Goal: Task Accomplishment & Management: Complete application form

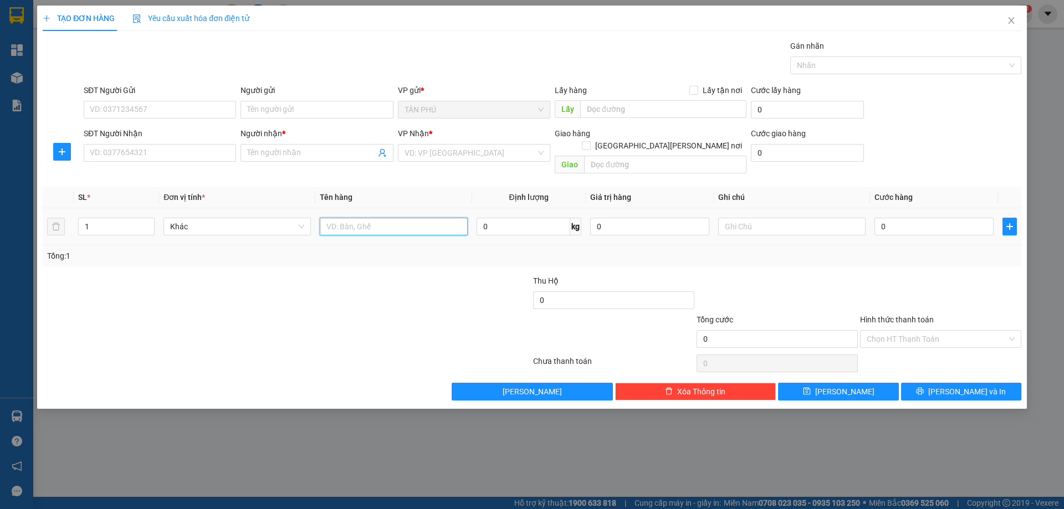
click at [344, 218] on input "text" at bounding box center [393, 227] width 147 height 18
type input "XỐP"
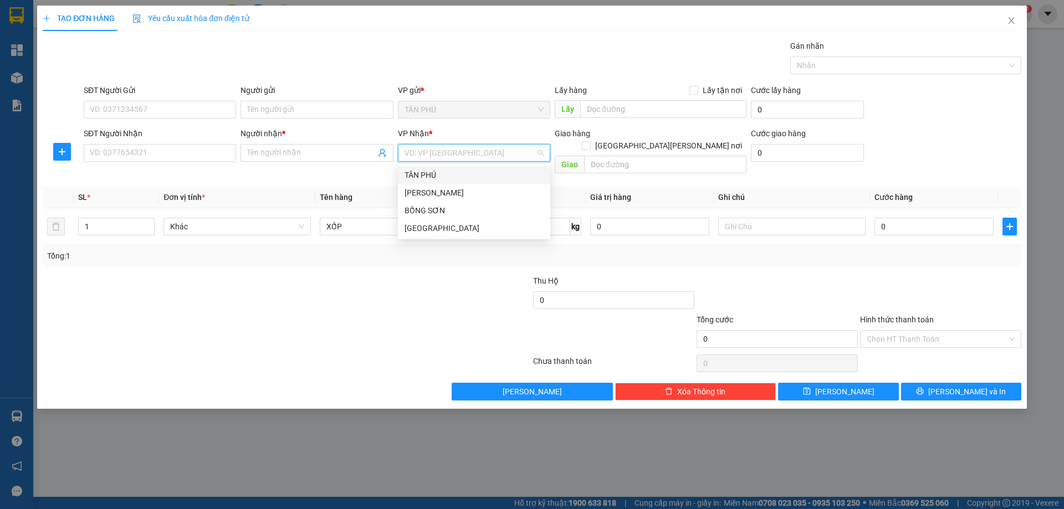
click at [464, 153] on input "search" at bounding box center [470, 153] width 131 height 17
click at [452, 189] on div "[PERSON_NAME]" at bounding box center [474, 193] width 139 height 12
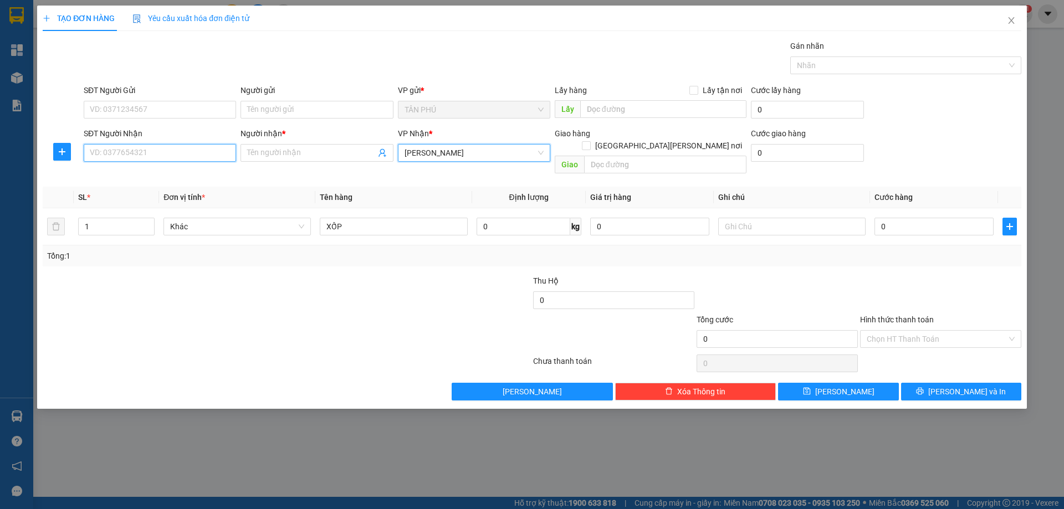
click at [172, 158] on input "SĐT Người Nhận" at bounding box center [160, 153] width 152 height 18
click at [114, 155] on input "SĐT Người Nhận" at bounding box center [160, 153] width 152 height 18
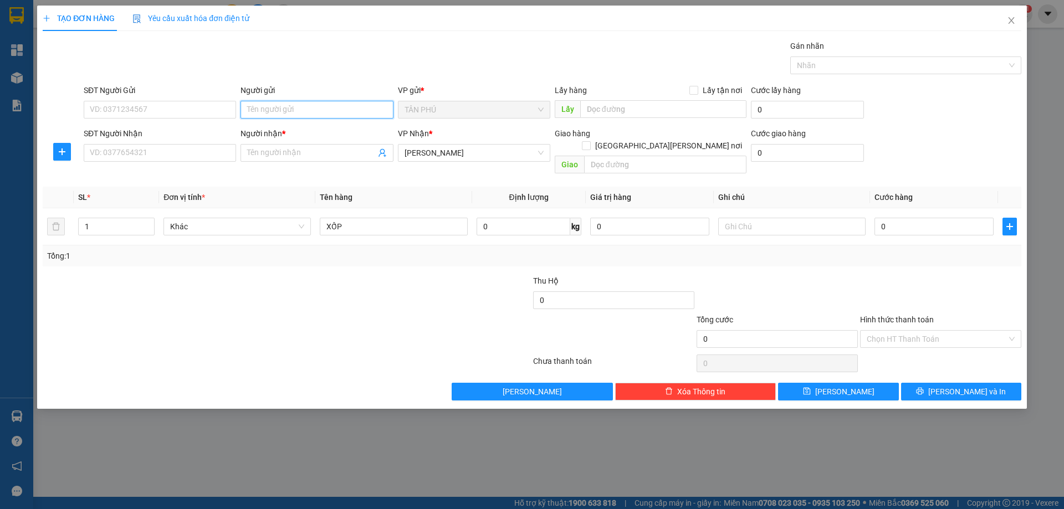
click at [268, 110] on input "Người gửi" at bounding box center [316, 110] width 152 height 18
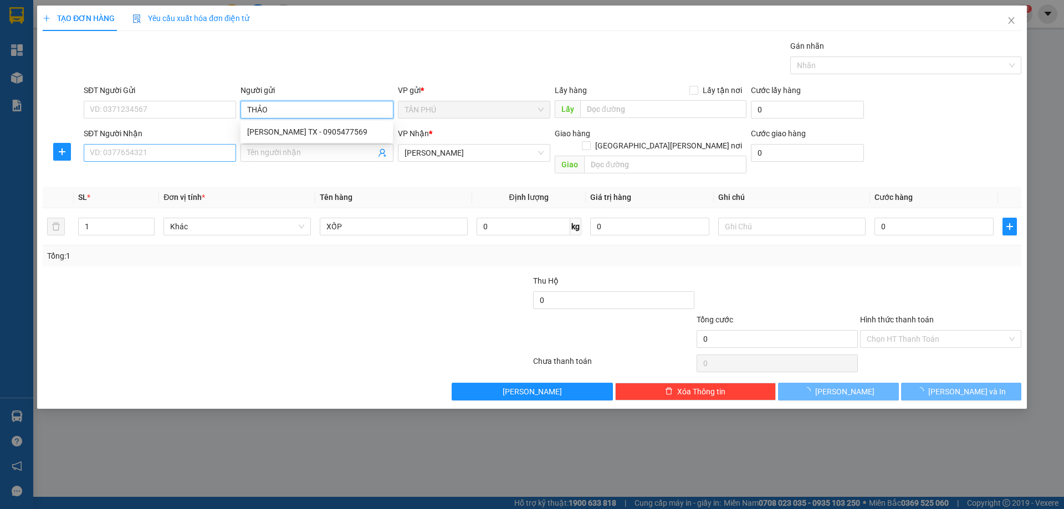
type input "THẢO"
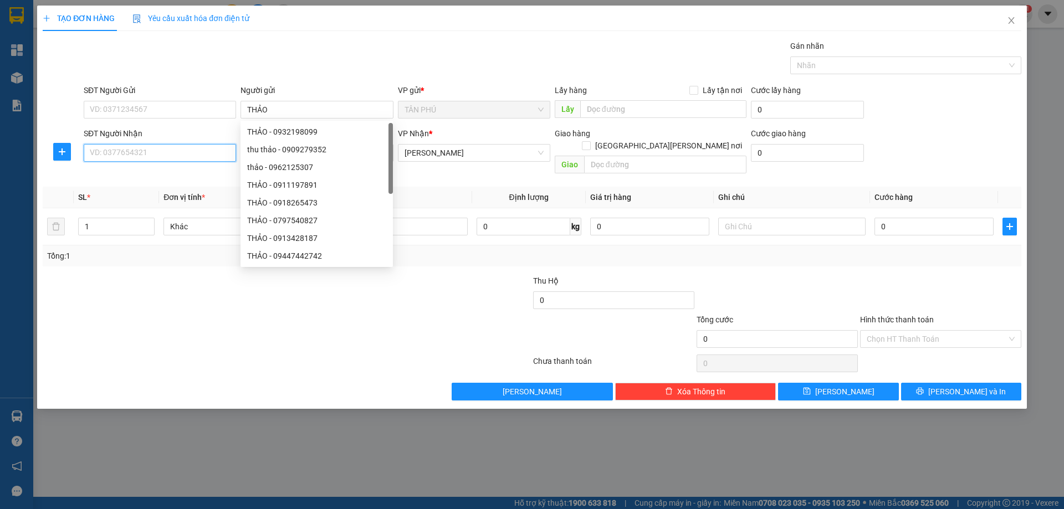
click at [127, 155] on input "SĐT Người Nhận" at bounding box center [160, 153] width 152 height 18
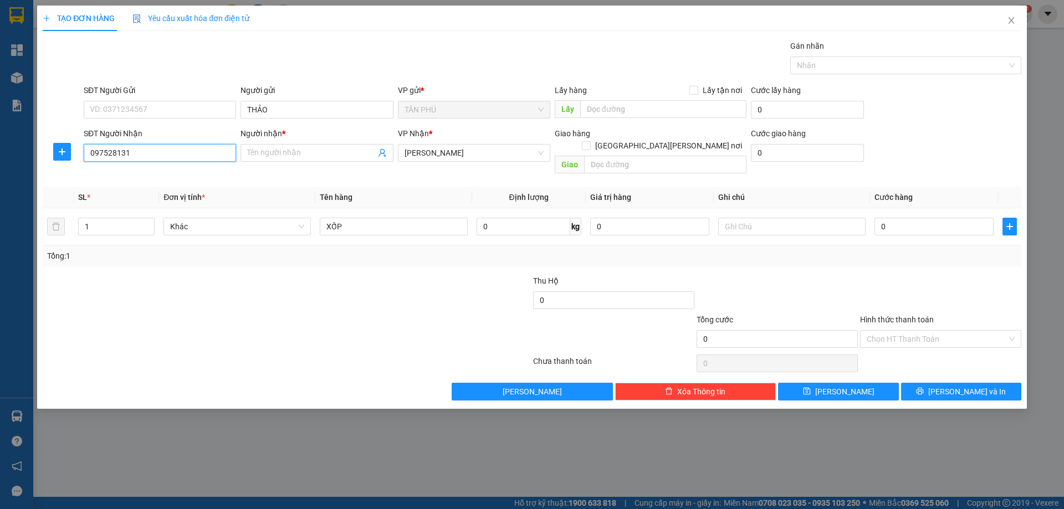
type input "0975281311"
click at [158, 173] on div "0975281311 - TRẦM" at bounding box center [159, 175] width 139 height 12
type input "TRẦM"
type input "0975281311"
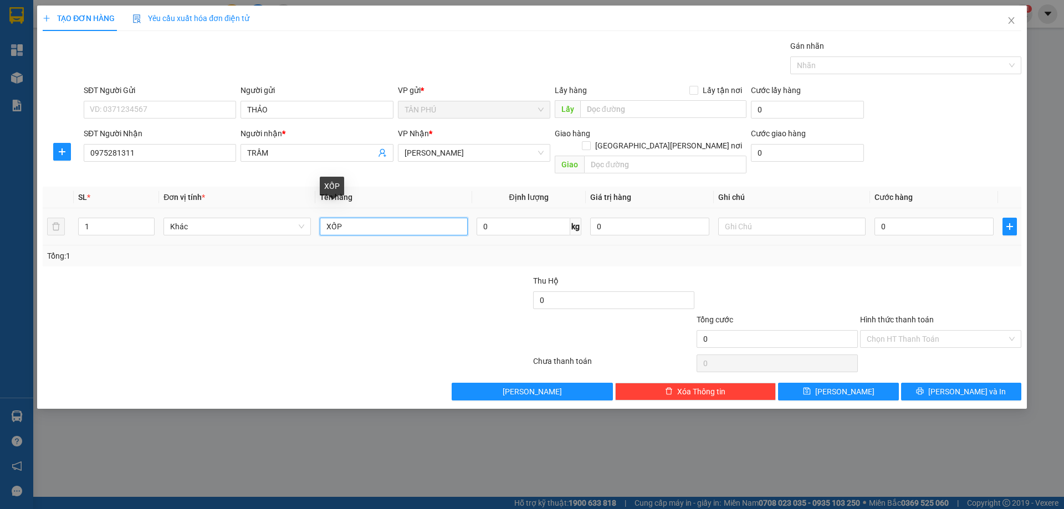
click at [381, 221] on input "XỐP" at bounding box center [393, 227] width 147 height 18
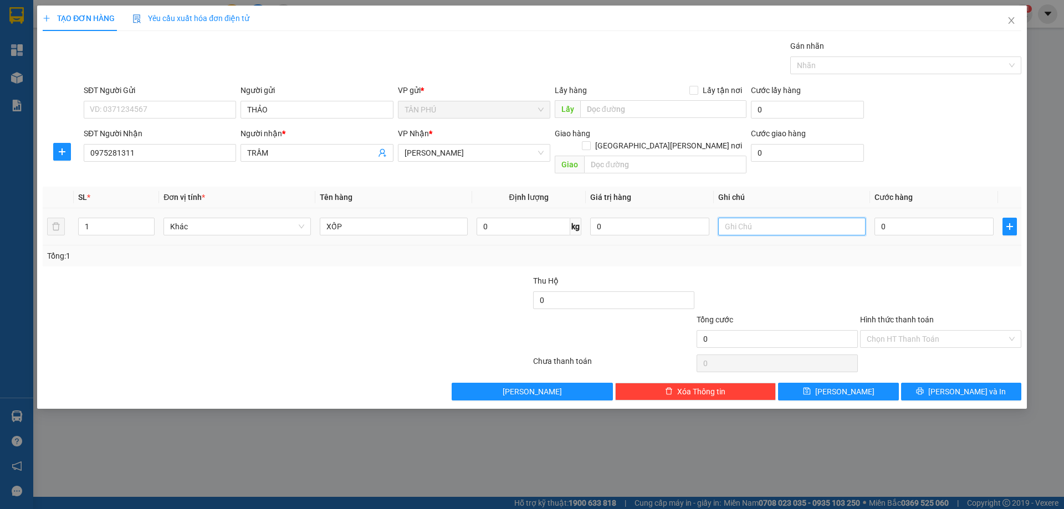
click at [736, 218] on input "text" at bounding box center [791, 227] width 147 height 18
type input "R-100"
click at [920, 331] on input "Hình thức thanh toán" at bounding box center [937, 339] width 140 height 17
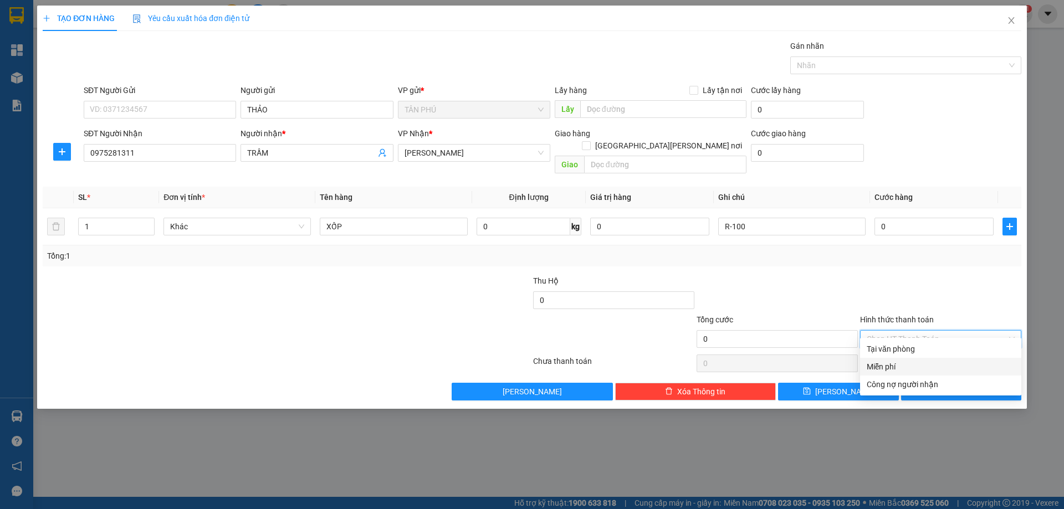
click at [909, 367] on div "Miễn phí" at bounding box center [941, 367] width 148 height 12
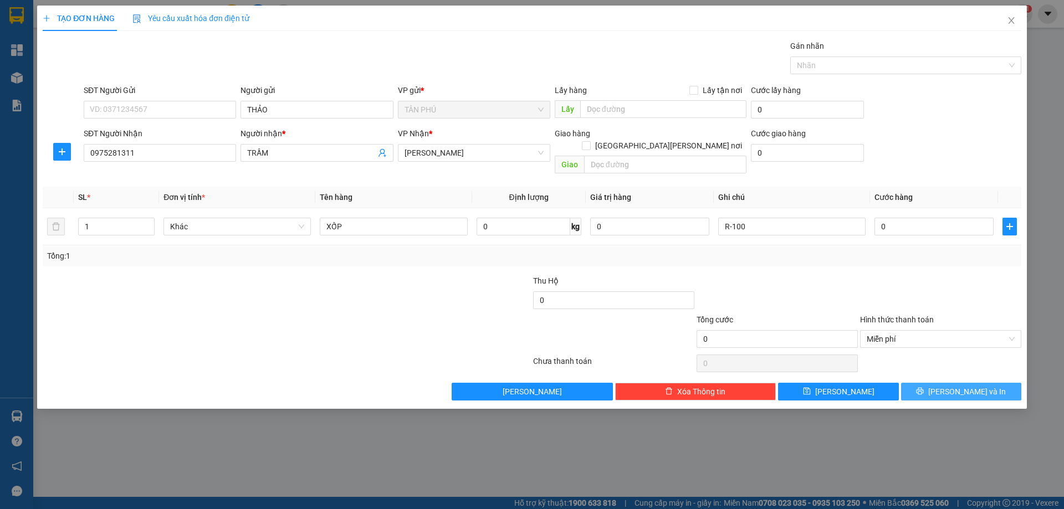
click at [915, 383] on button "[PERSON_NAME] và In" at bounding box center [961, 392] width 120 height 18
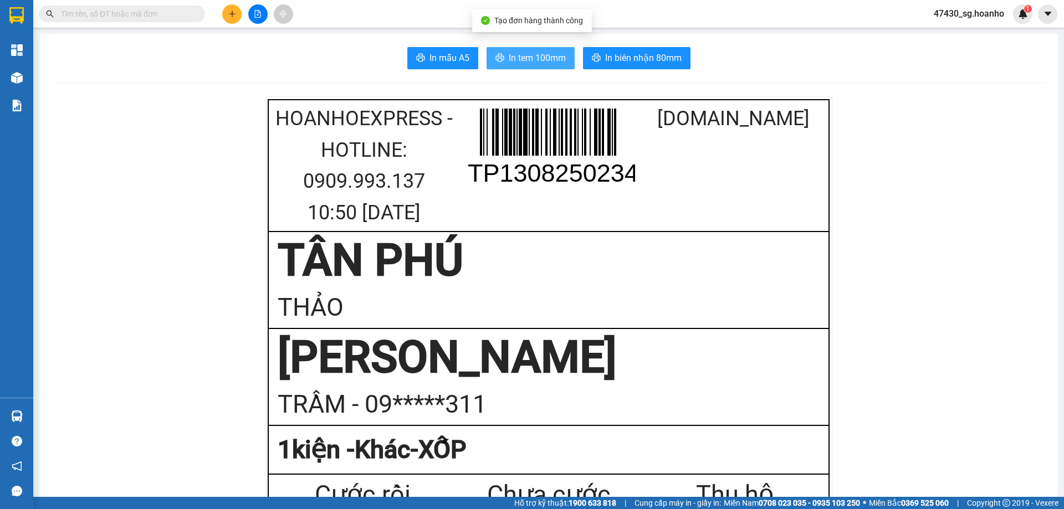
click at [546, 57] on span "In tem 100mm" at bounding box center [537, 58] width 57 height 14
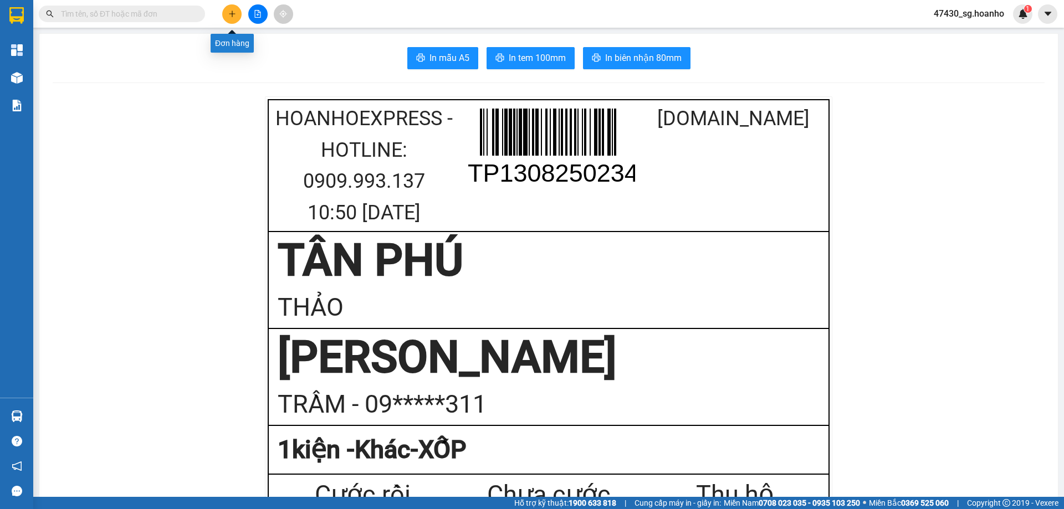
click at [228, 18] on button at bounding box center [231, 13] width 19 height 19
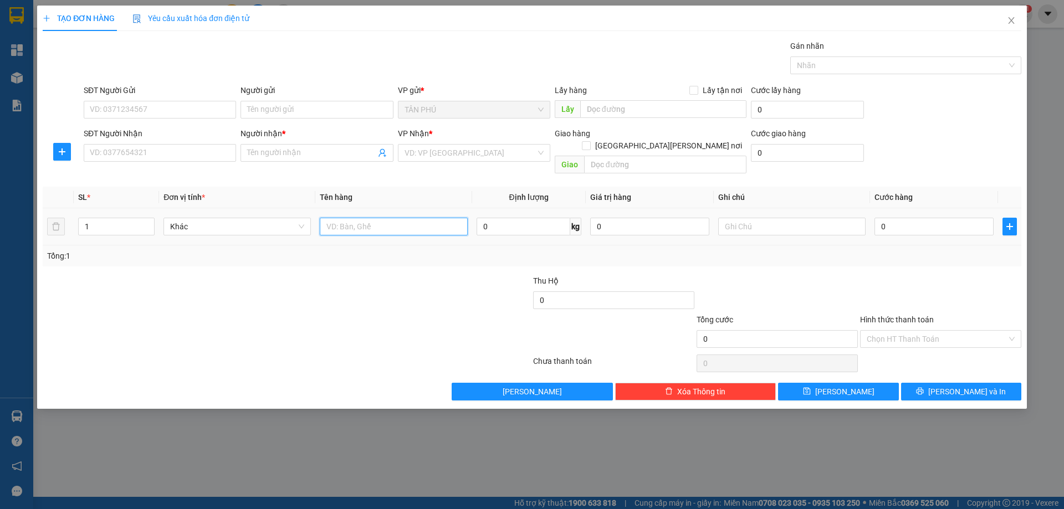
click at [401, 218] on input "text" at bounding box center [393, 227] width 147 height 18
type input "1T"
click at [182, 151] on input "SĐT Người Nhận" at bounding box center [160, 153] width 152 height 18
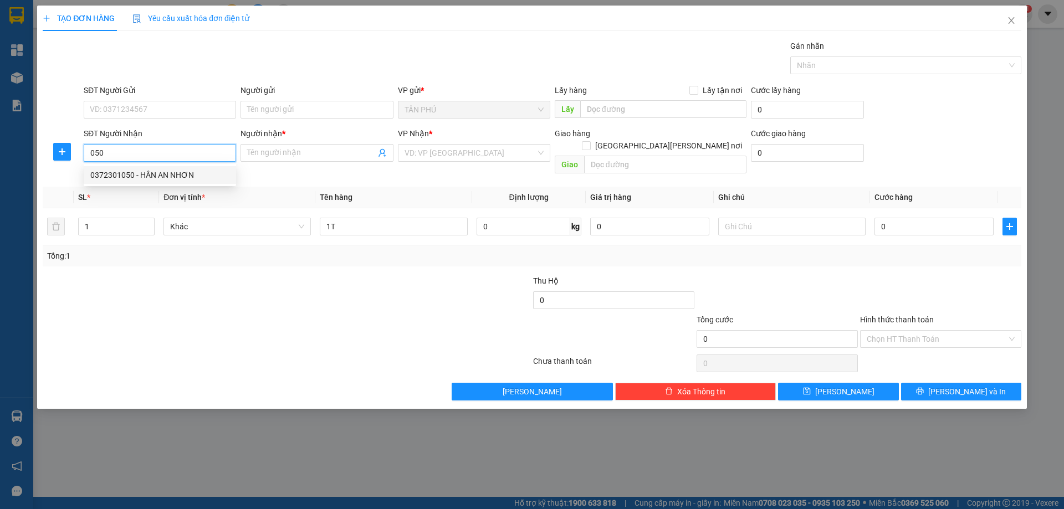
click at [200, 173] on div "0372301050 - HÂN AN NHƠN" at bounding box center [159, 175] width 139 height 12
type input "0372301050"
type input "HÂN AN NHƠN"
type input "0372301050"
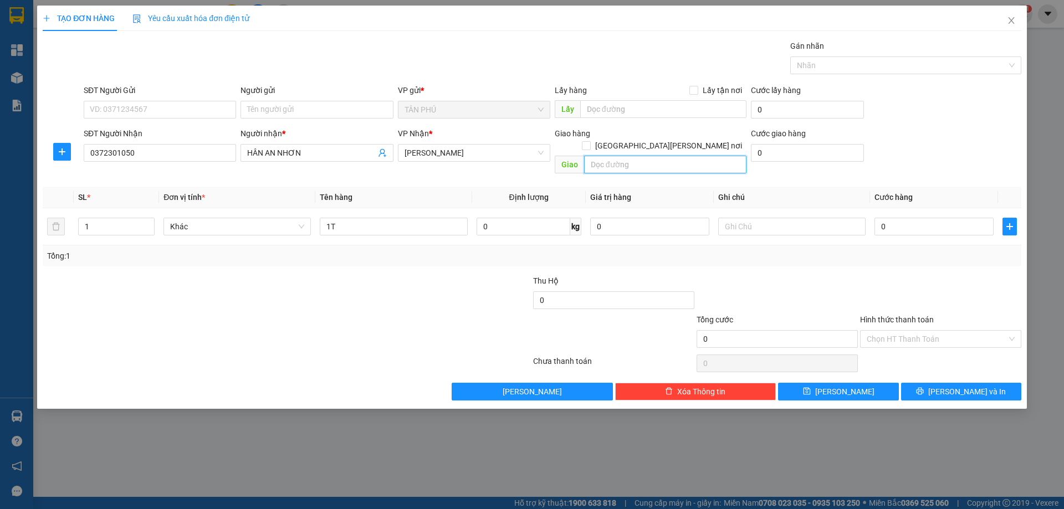
click at [606, 156] on input "text" at bounding box center [665, 165] width 162 height 18
type input "AN NHƠN"
click at [813, 220] on input "text" at bounding box center [791, 227] width 147 height 18
type input "C-60"
click at [917, 331] on input "Hình thức thanh toán" at bounding box center [937, 339] width 140 height 17
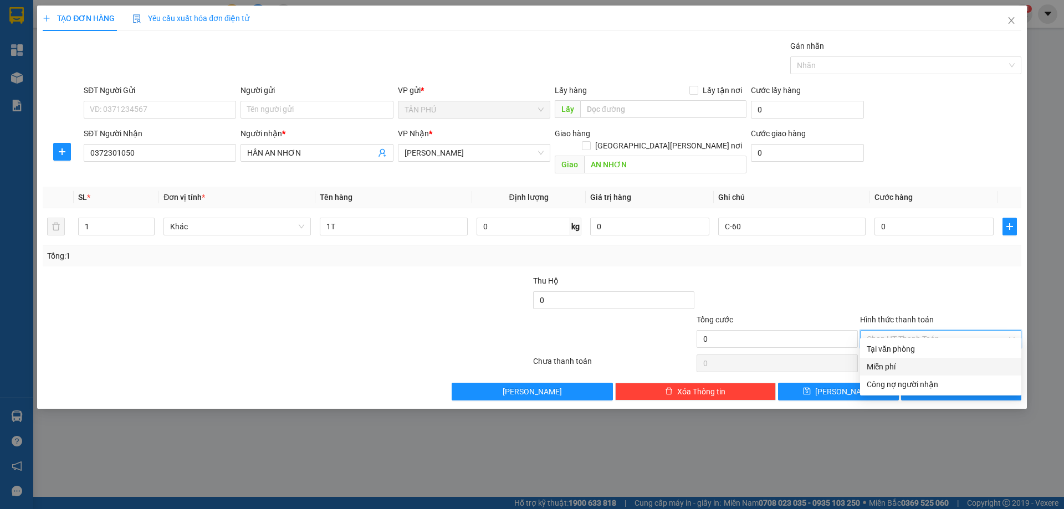
click at [912, 366] on div "Miễn phí" at bounding box center [941, 367] width 148 height 12
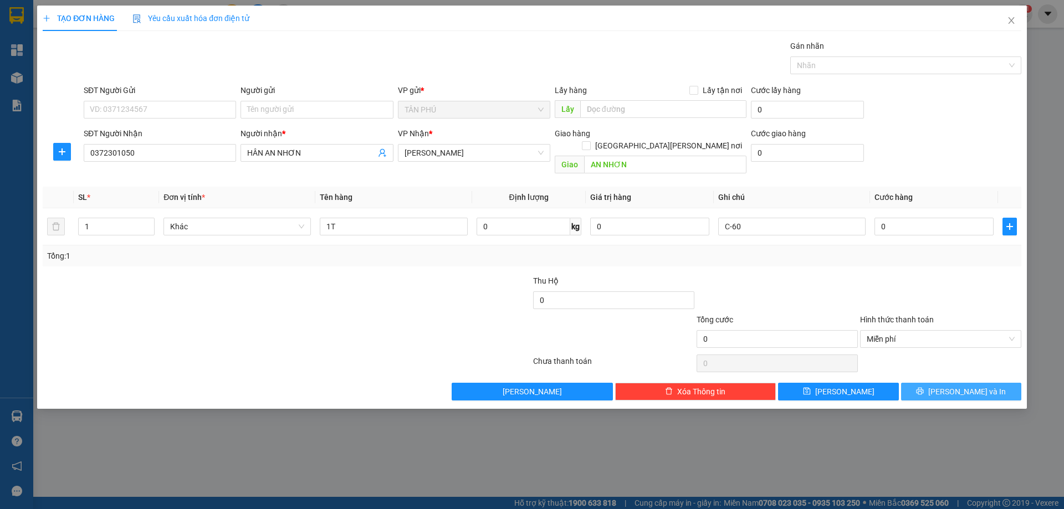
click at [924, 387] on icon "printer" at bounding box center [920, 391] width 8 height 8
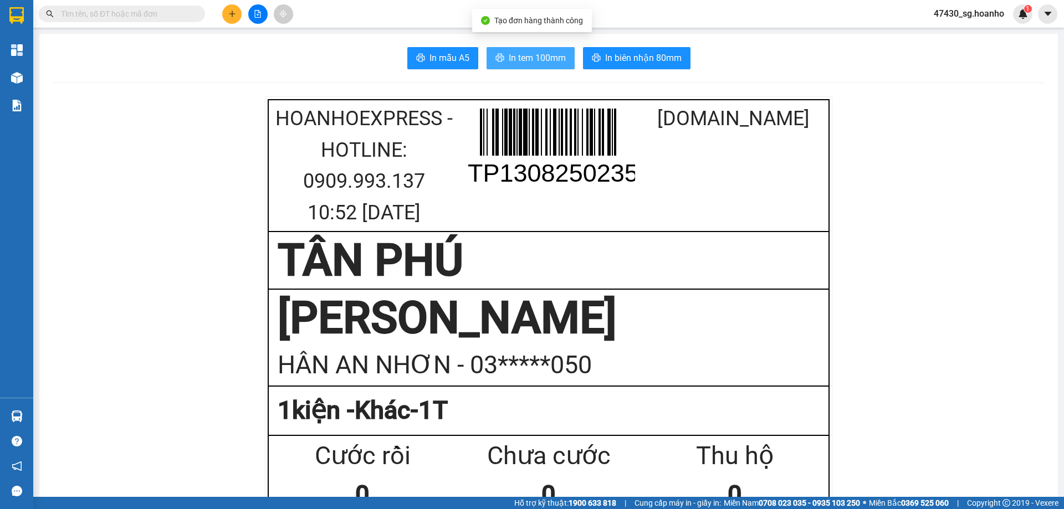
click at [547, 50] on button "In tem 100mm" at bounding box center [531, 58] width 88 height 22
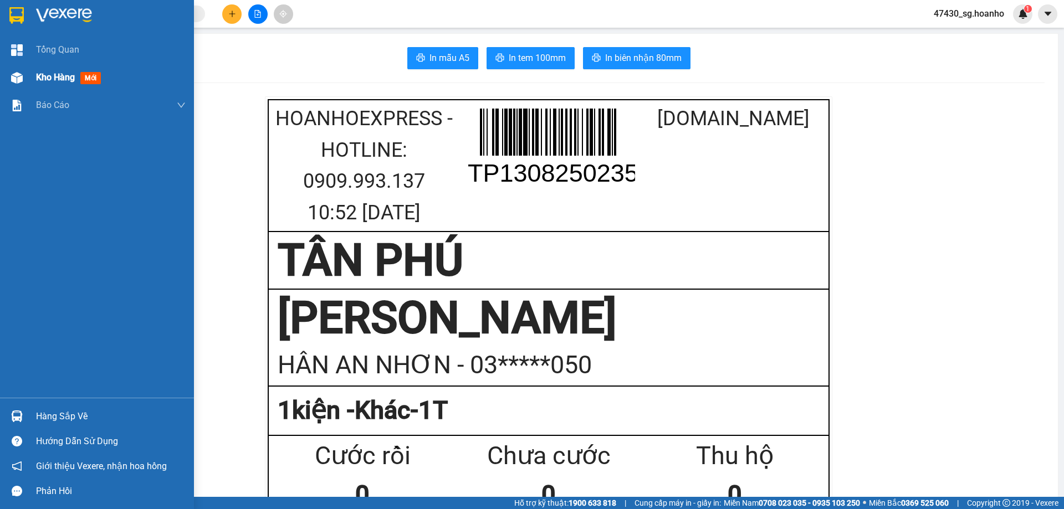
click at [60, 79] on span "Kho hàng" at bounding box center [55, 77] width 39 height 11
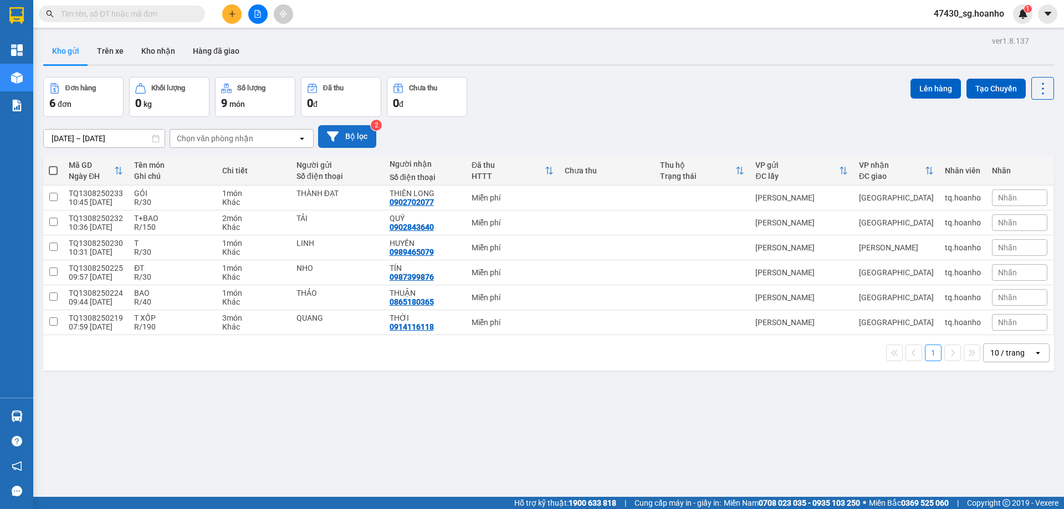
click at [361, 135] on button "Bộ lọc" at bounding box center [347, 136] width 58 height 23
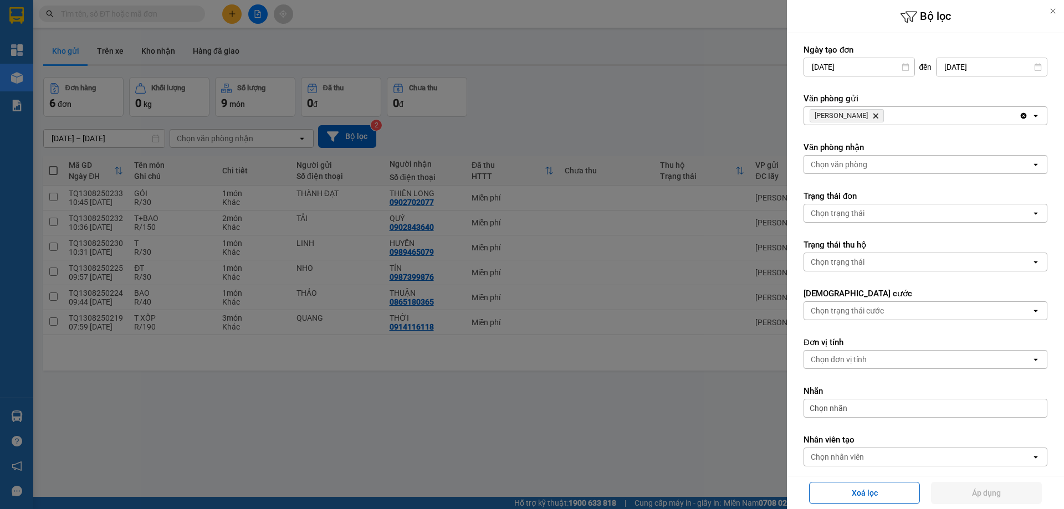
click at [872, 118] on icon "Delete" at bounding box center [875, 115] width 7 height 7
click at [860, 118] on div "Chọn văn phòng" at bounding box center [839, 115] width 57 height 11
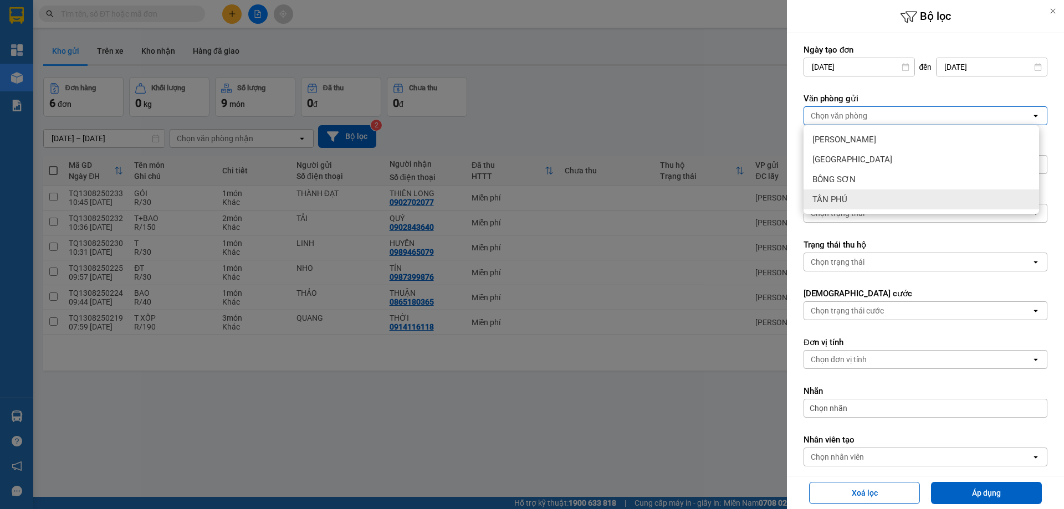
click at [854, 197] on div "TÂN PHÚ" at bounding box center [921, 200] width 236 height 20
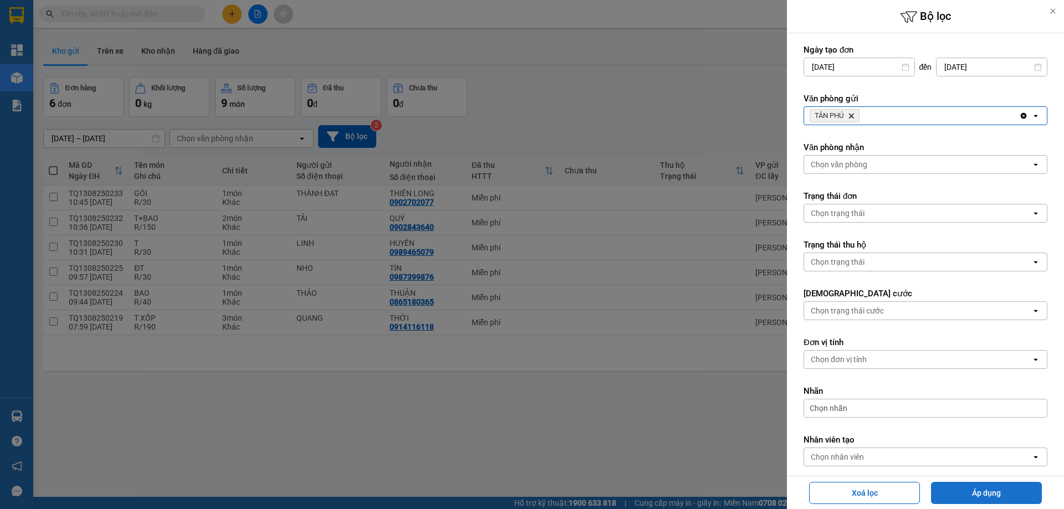
click at [973, 494] on button "Áp dụng" at bounding box center [986, 493] width 111 height 22
